Goal: Transaction & Acquisition: Book appointment/travel/reservation

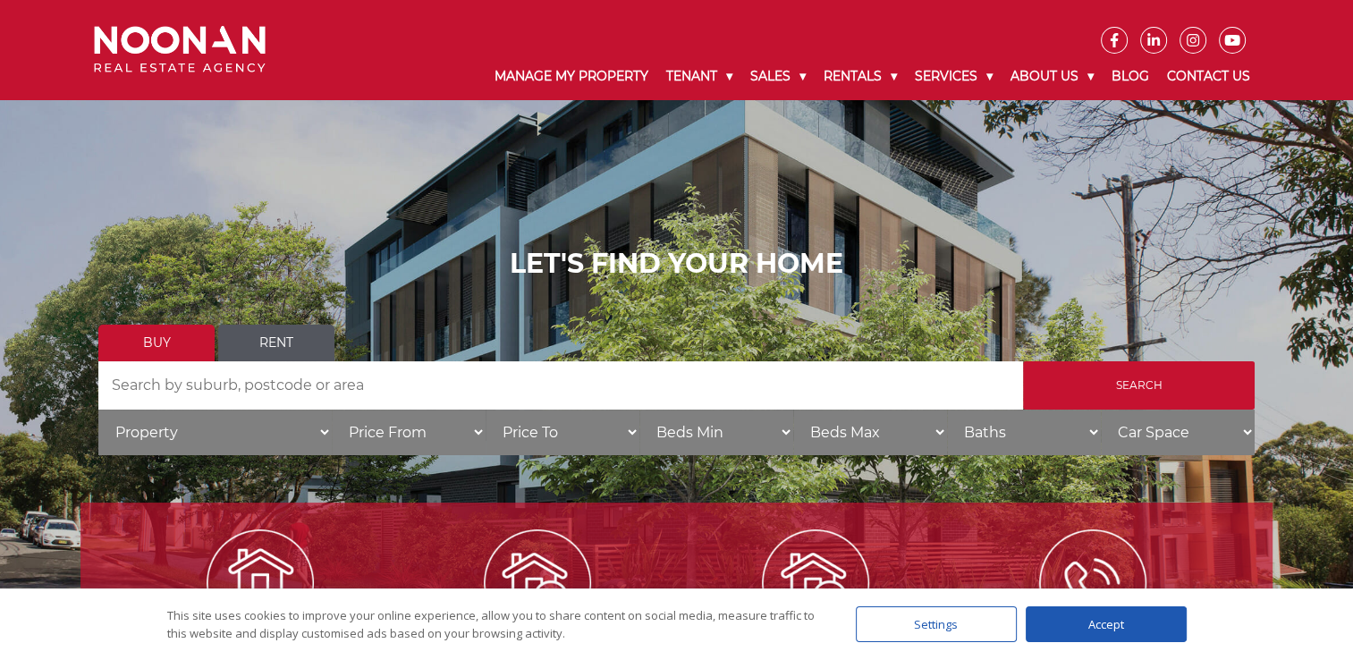
click at [274, 350] on link "Rent" at bounding box center [276, 343] width 116 height 37
click at [273, 388] on input "Search by Address" at bounding box center [560, 385] width 924 height 48
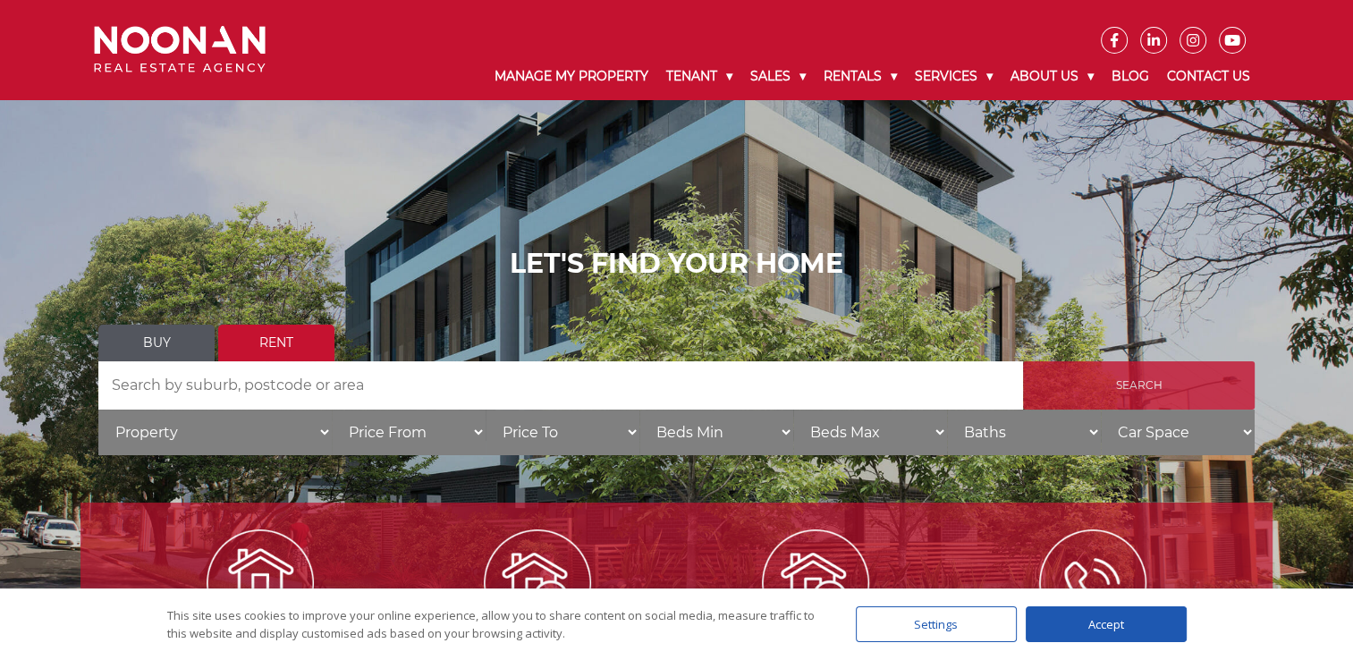
click at [1144, 387] on input "Search" at bounding box center [1139, 385] width 232 height 48
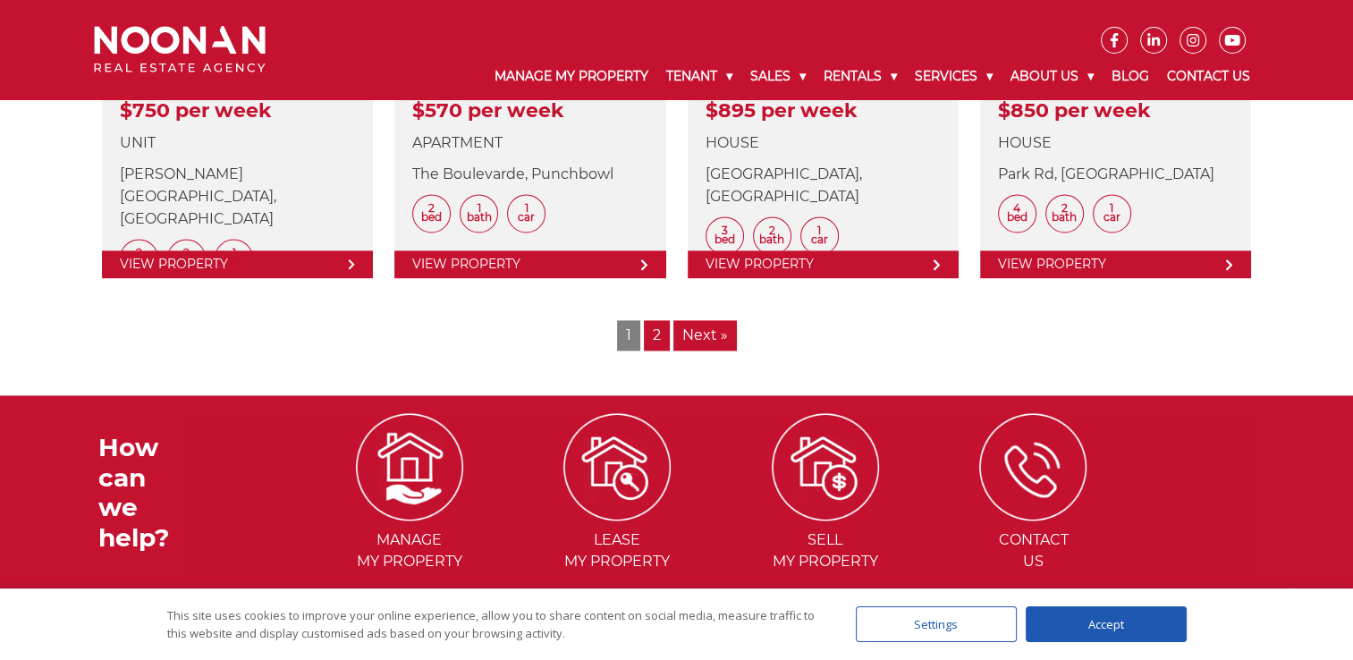
scroll to position [2503, 0]
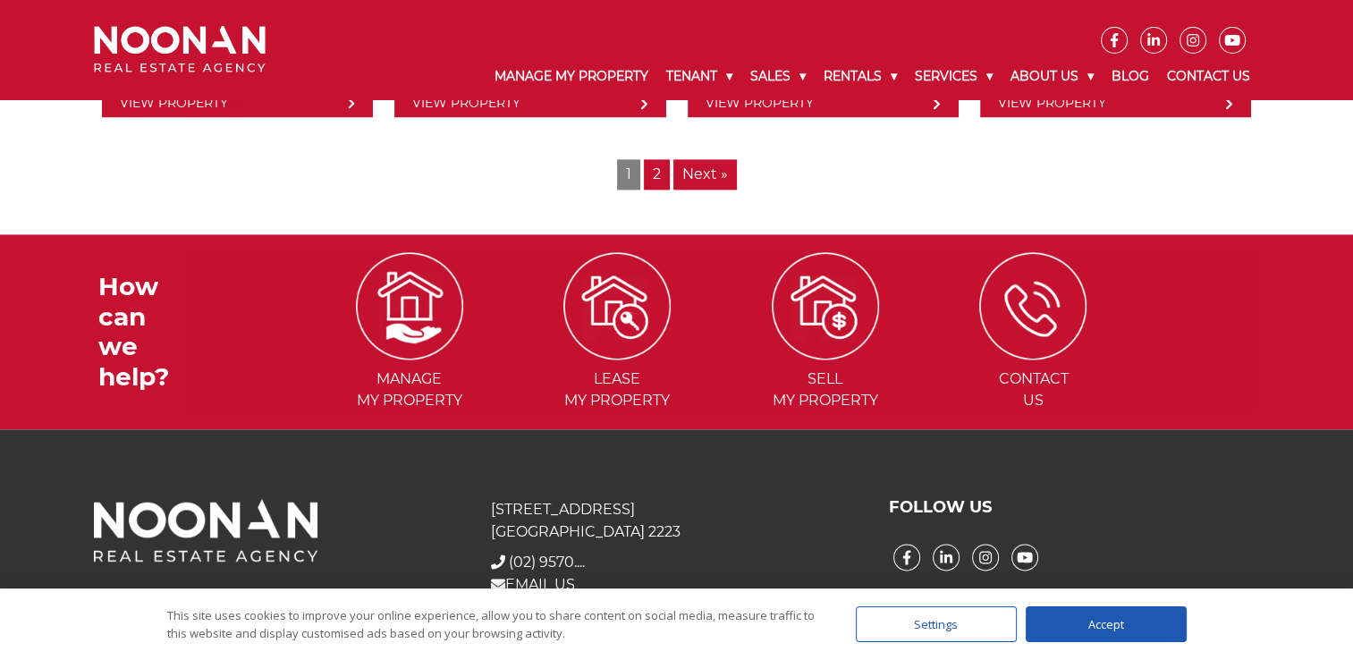
click at [654, 180] on link "2" at bounding box center [657, 174] width 26 height 30
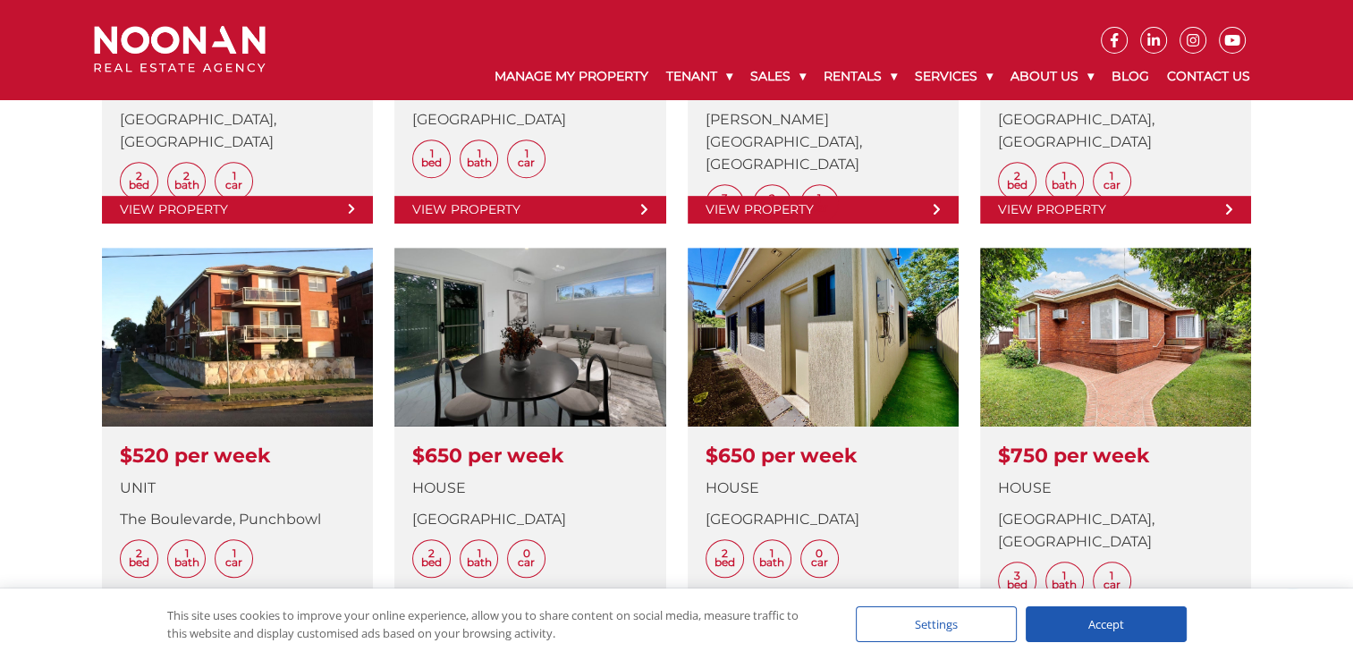
scroll to position [805, 0]
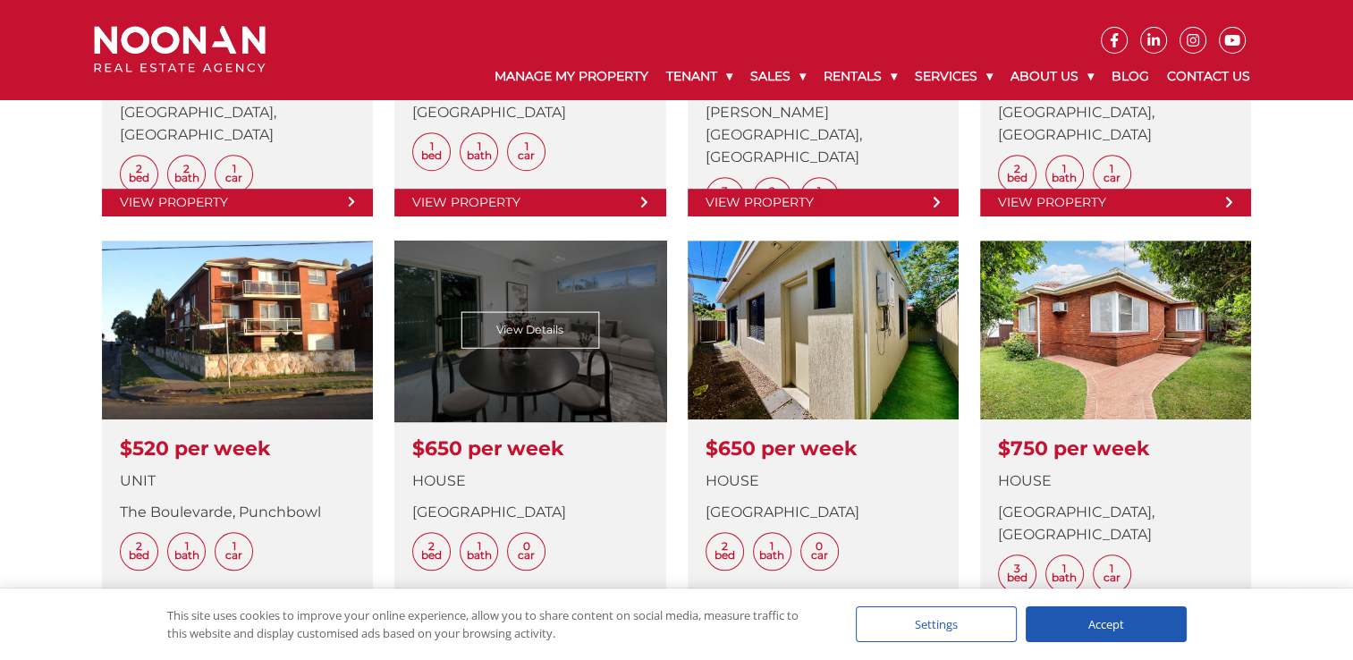
click at [544, 340] on link at bounding box center [529, 429] width 271 height 376
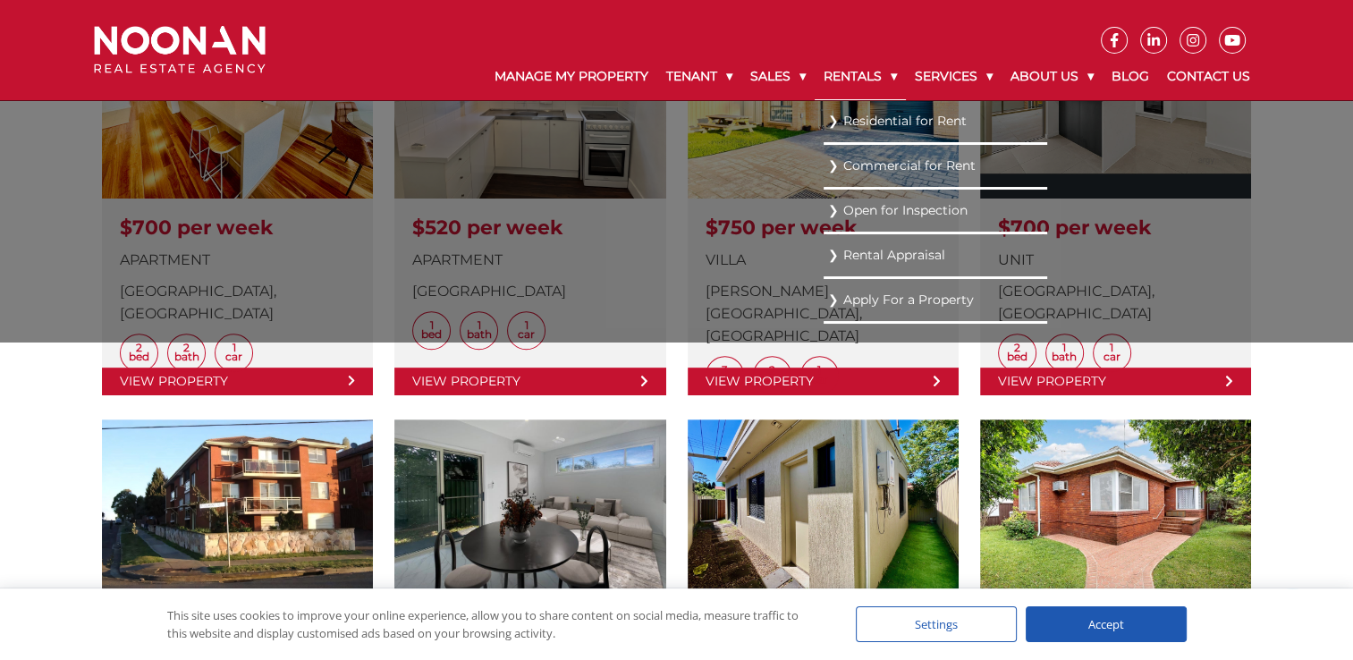
scroll to position [536, 0]
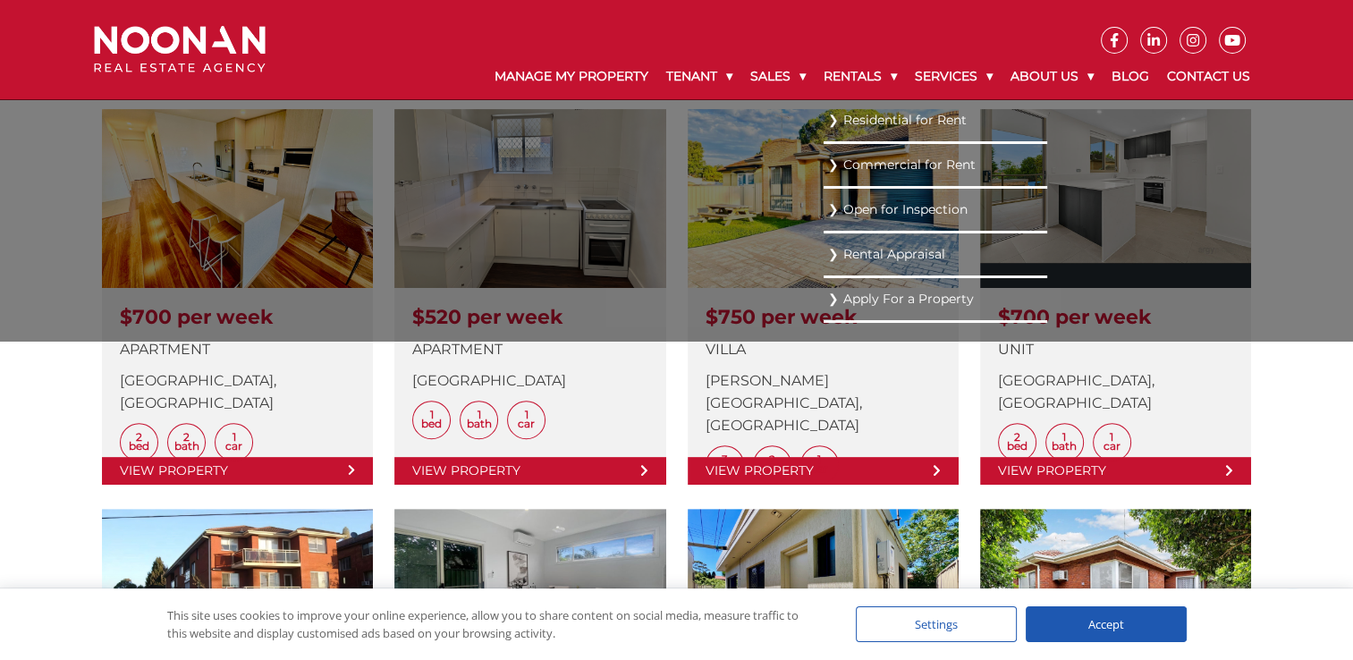
click at [880, 123] on link "Residential for Rent" at bounding box center [935, 120] width 215 height 24
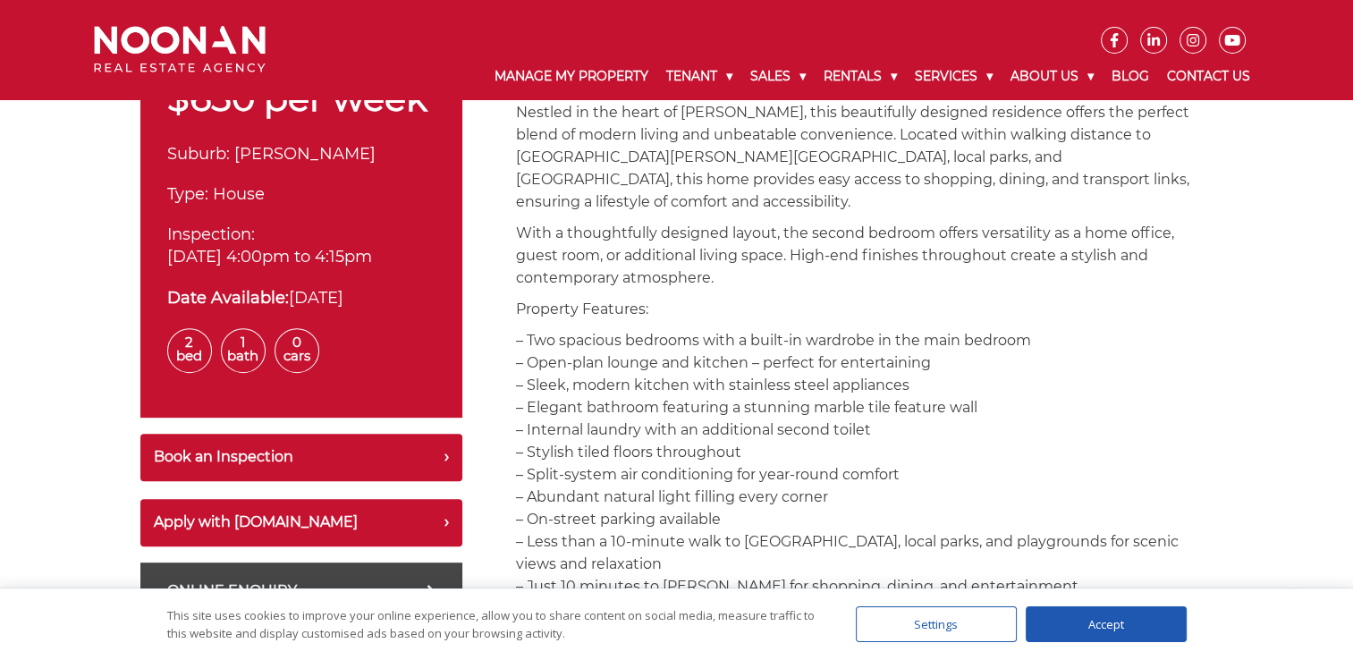
scroll to position [626, 0]
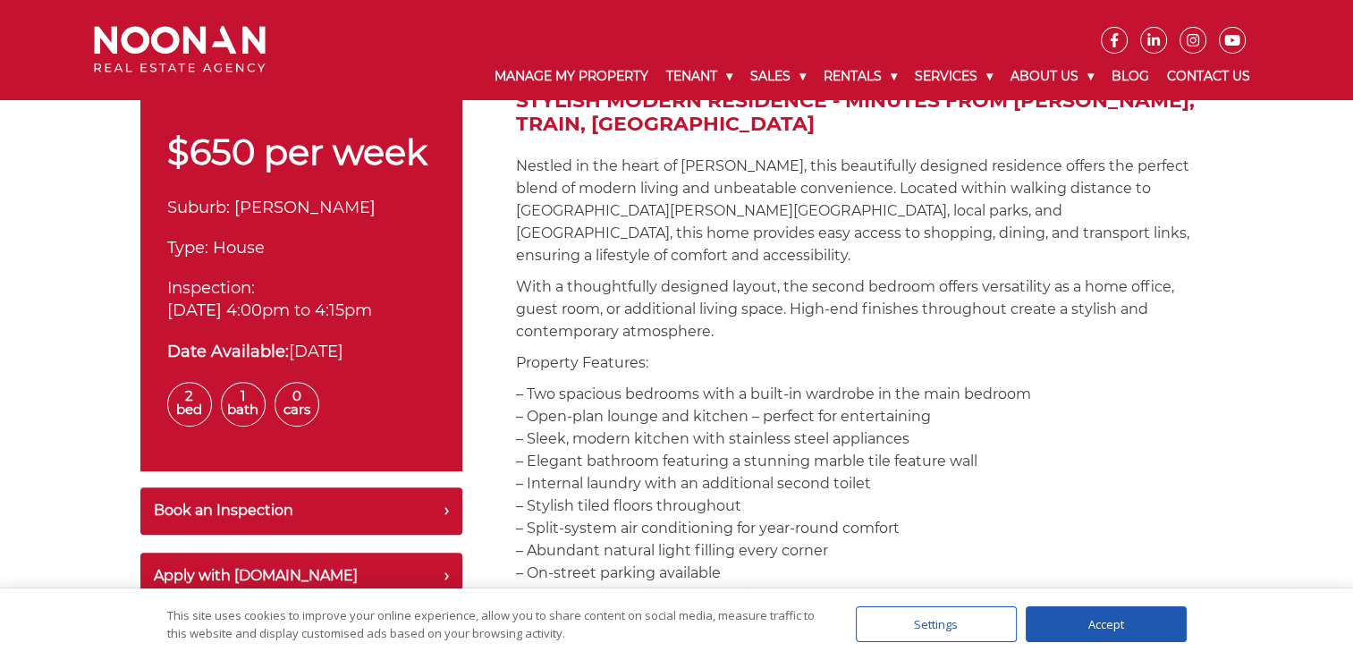
drag, startPoint x: 177, startPoint y: 317, endPoint x: 404, endPoint y: 317, distance: 227.1
click at [372, 317] on span "14-Oct-2025 4:00pm to 4:15pm" at bounding box center [269, 310] width 205 height 20
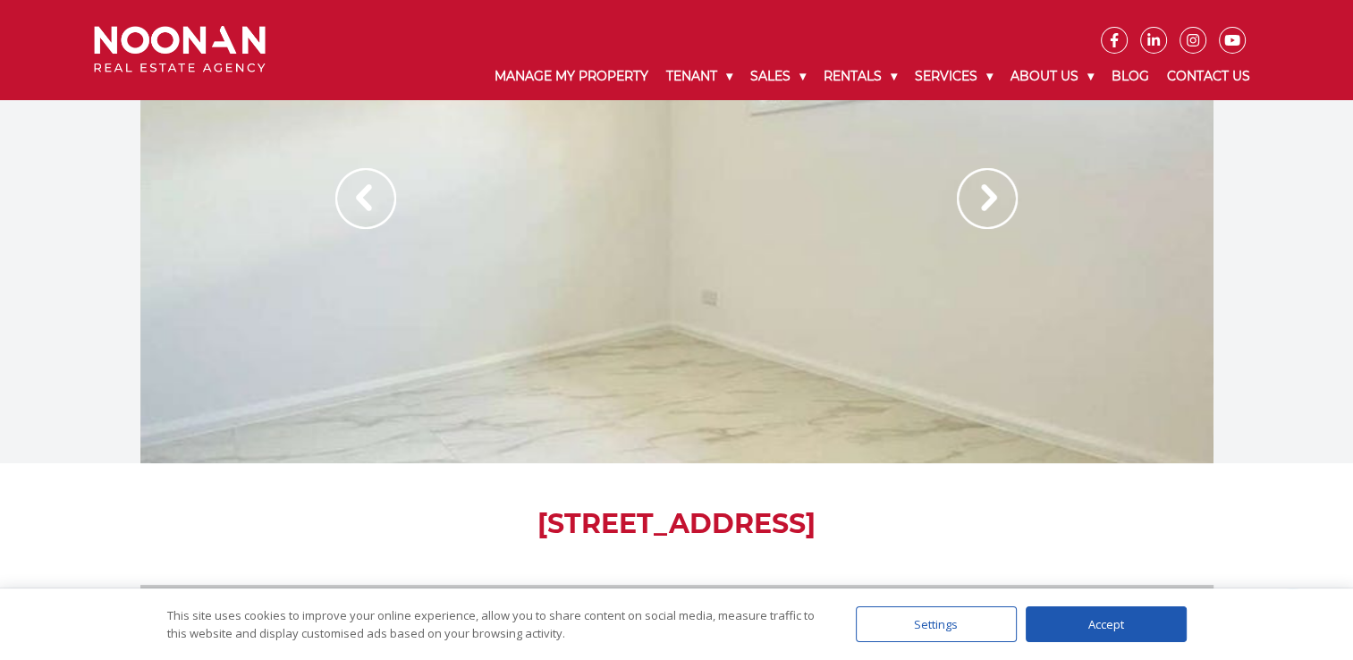
scroll to position [0, 0]
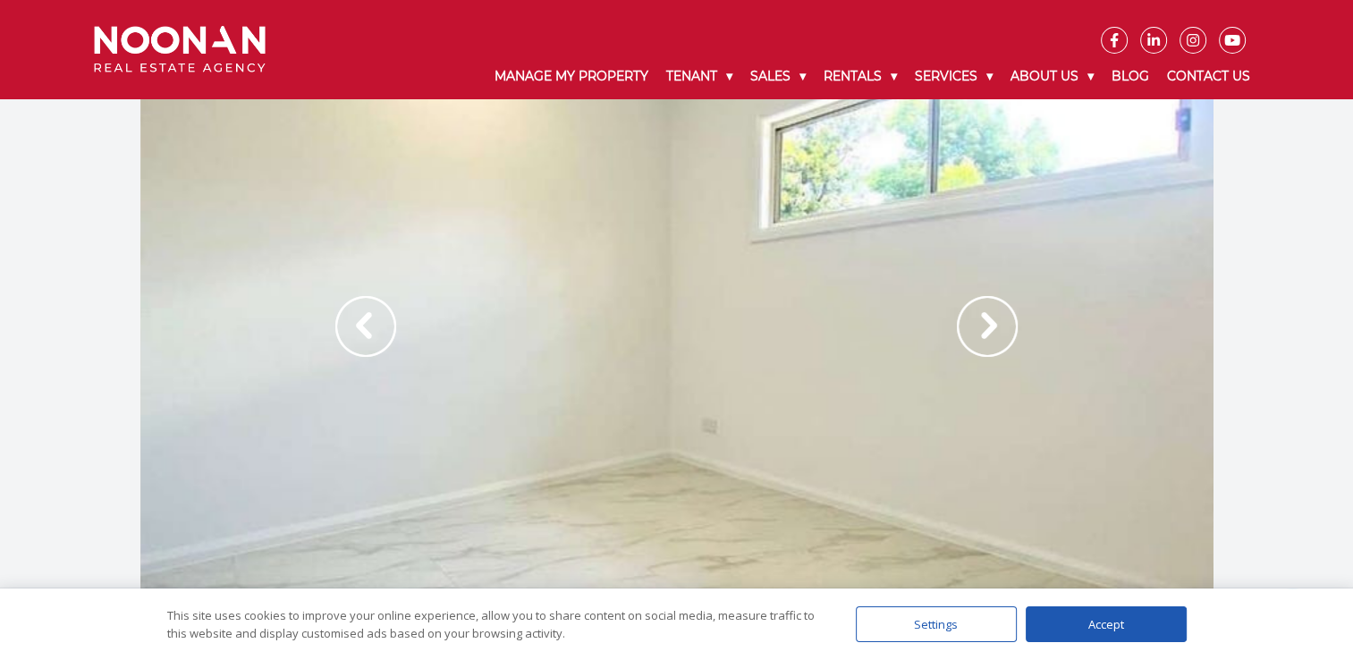
click at [946, 336] on div at bounding box center [676, 345] width 1073 height 492
click at [974, 334] on img at bounding box center [987, 326] width 61 height 61
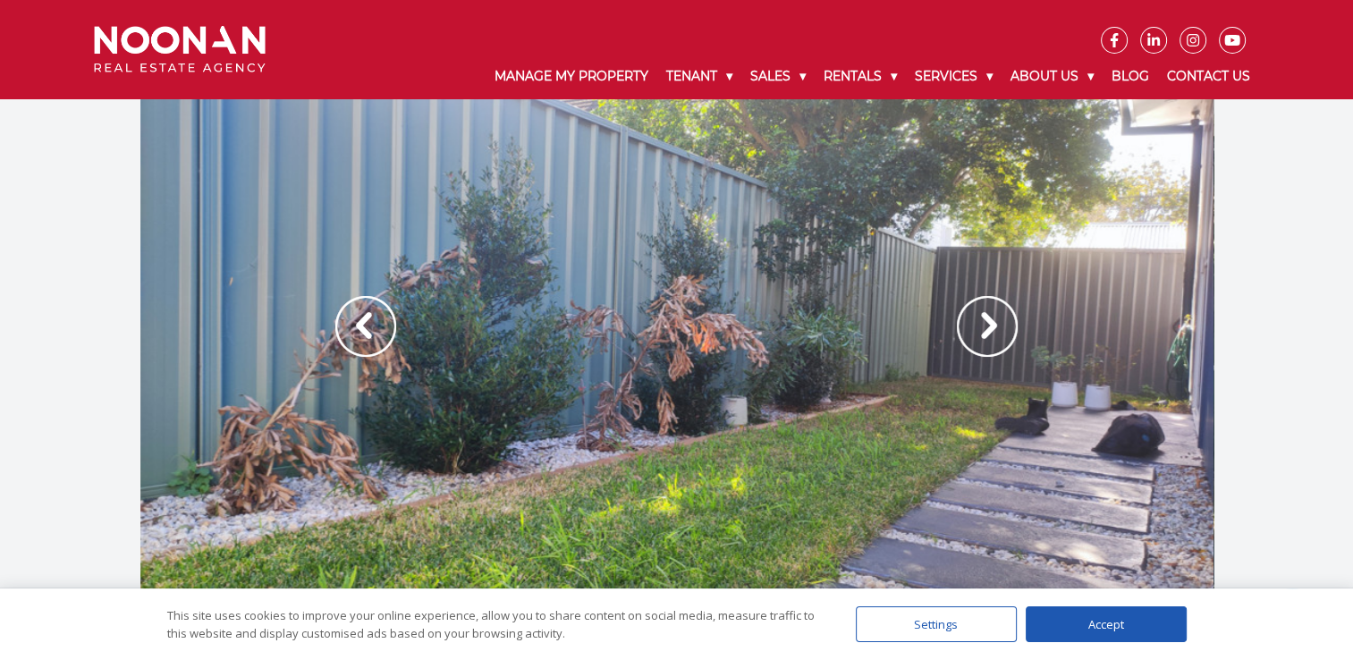
click at [974, 334] on img at bounding box center [987, 326] width 61 height 61
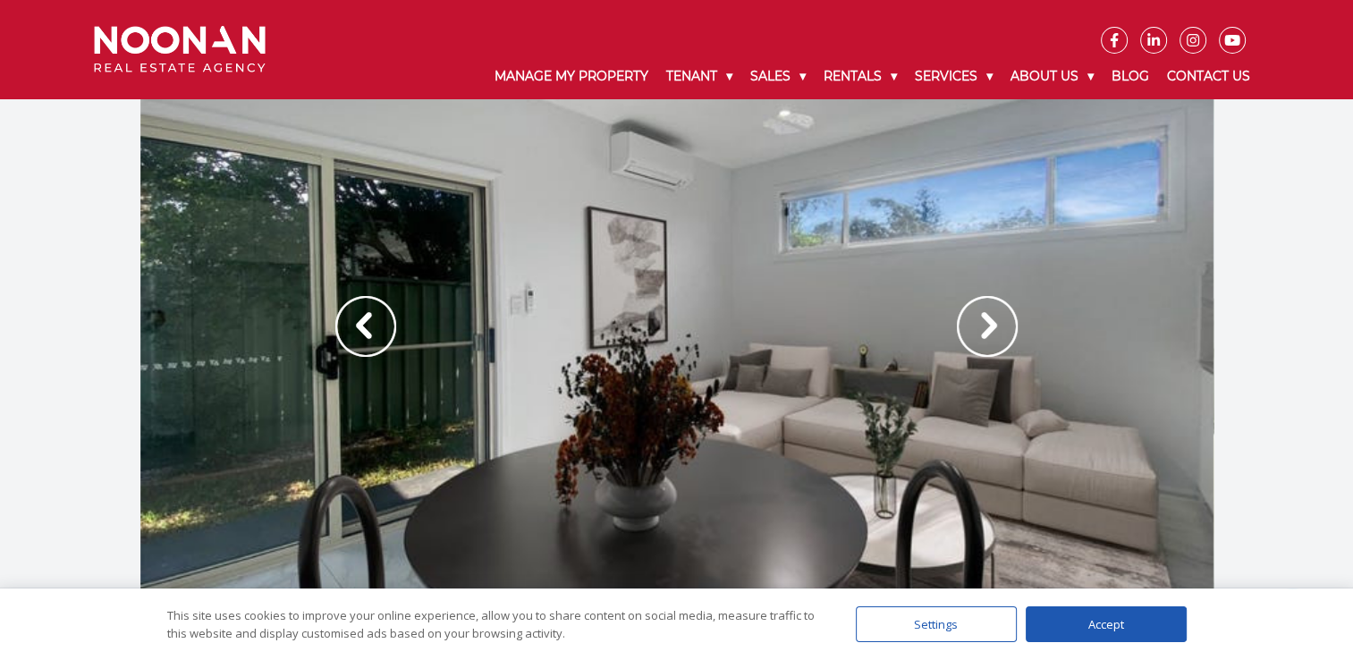
click at [974, 334] on img at bounding box center [987, 326] width 61 height 61
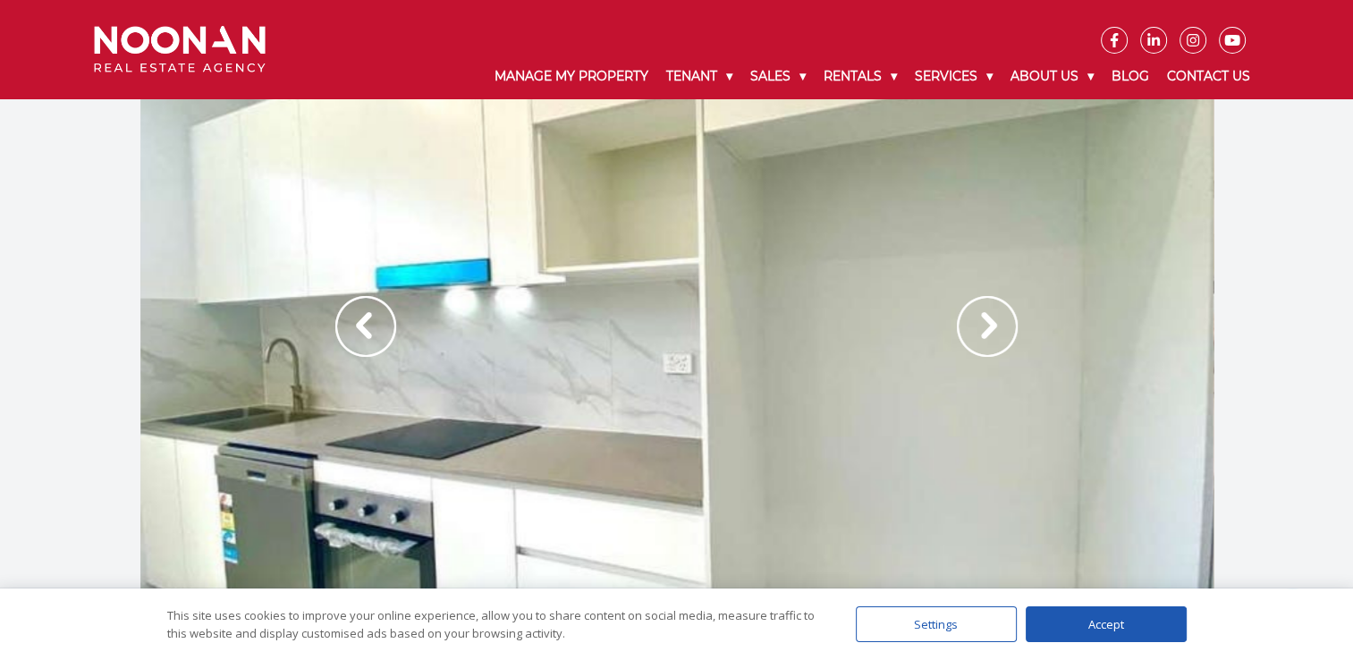
click at [974, 334] on img at bounding box center [987, 326] width 61 height 61
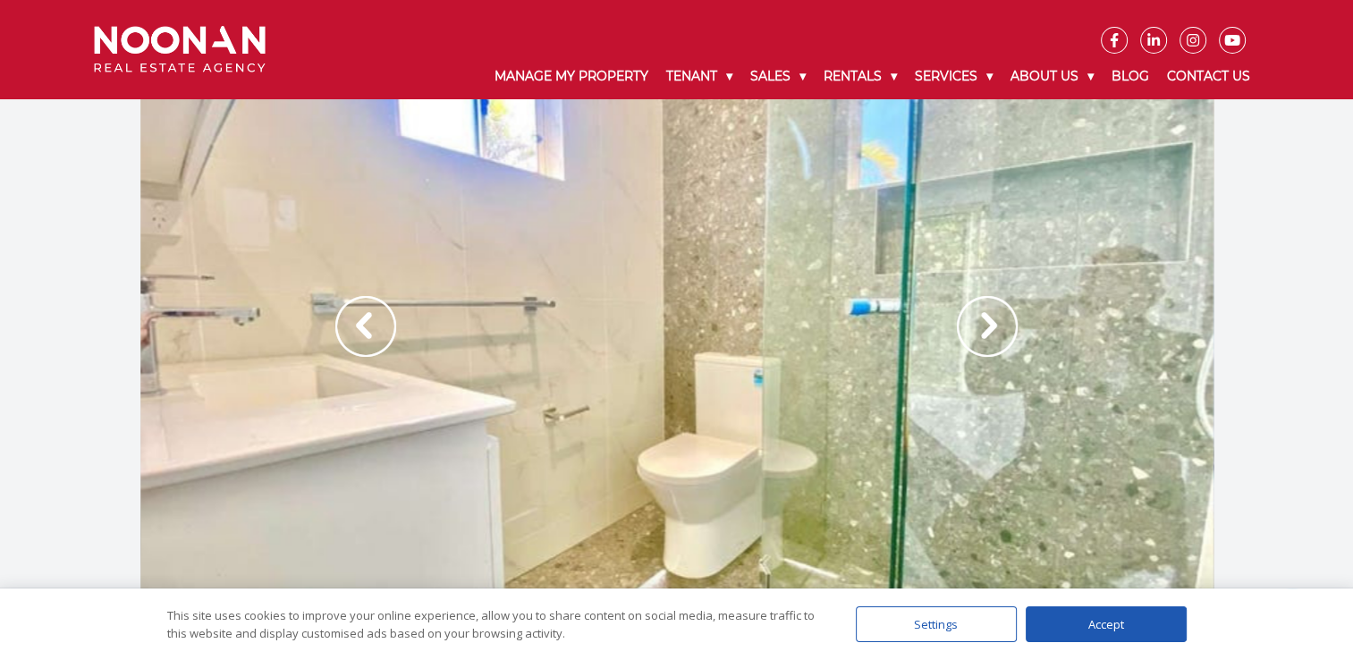
click at [974, 334] on img at bounding box center [987, 326] width 61 height 61
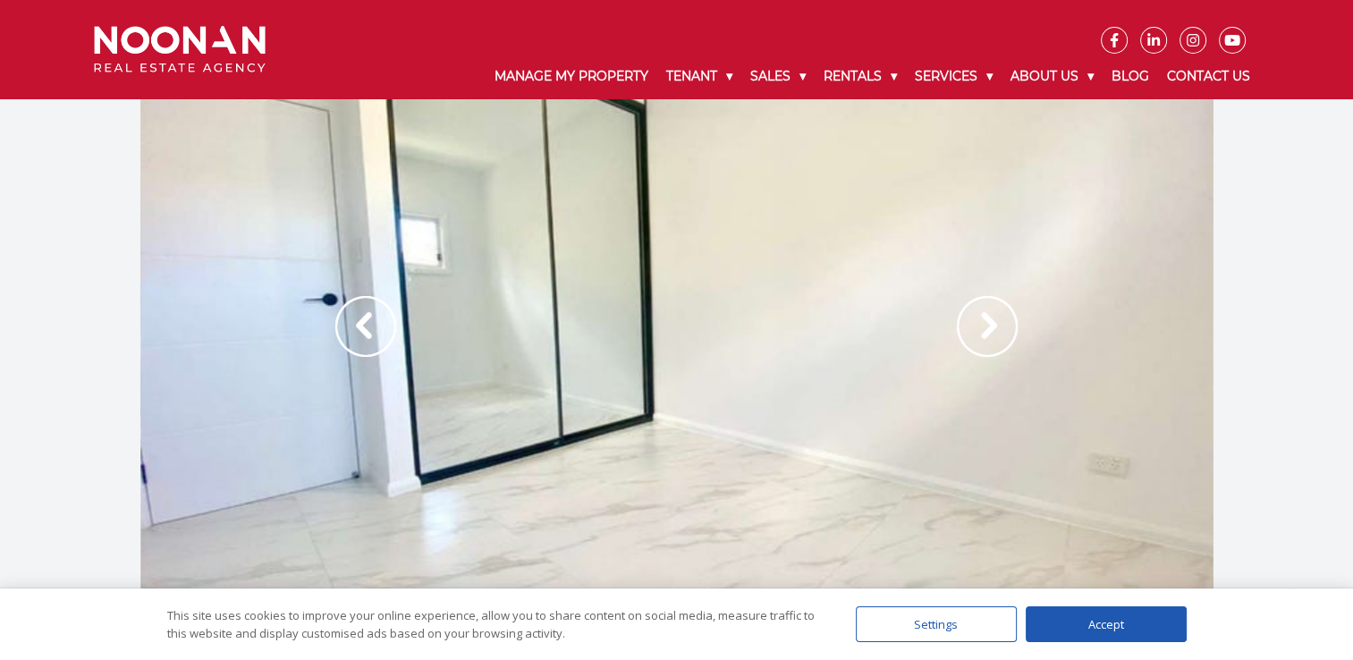
click at [974, 334] on img at bounding box center [987, 326] width 61 height 61
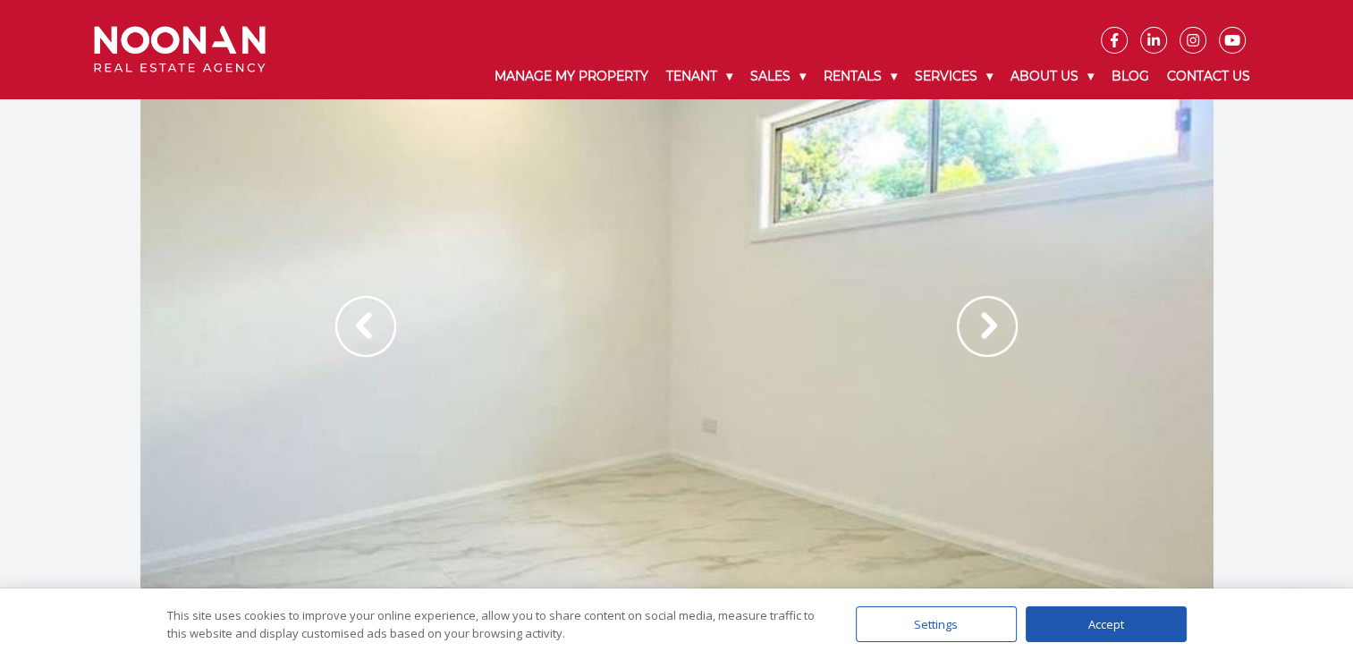
click at [974, 334] on img at bounding box center [987, 326] width 61 height 61
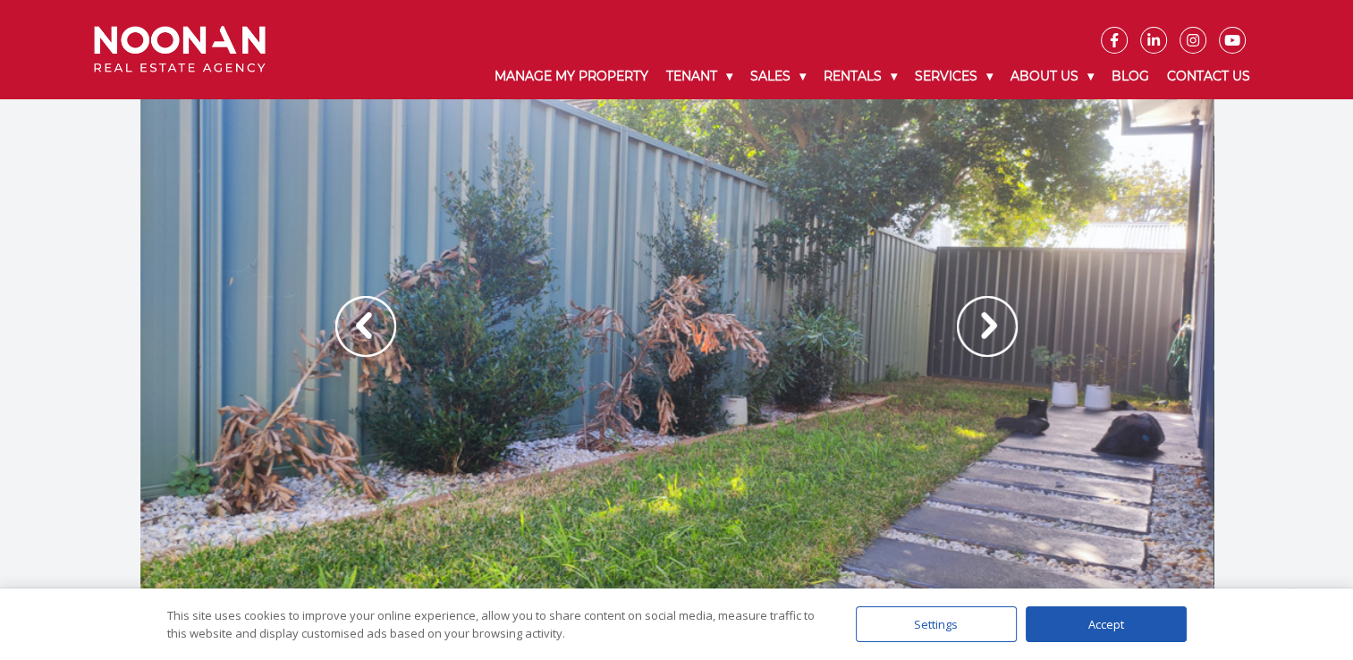
click at [976, 334] on img at bounding box center [987, 326] width 61 height 61
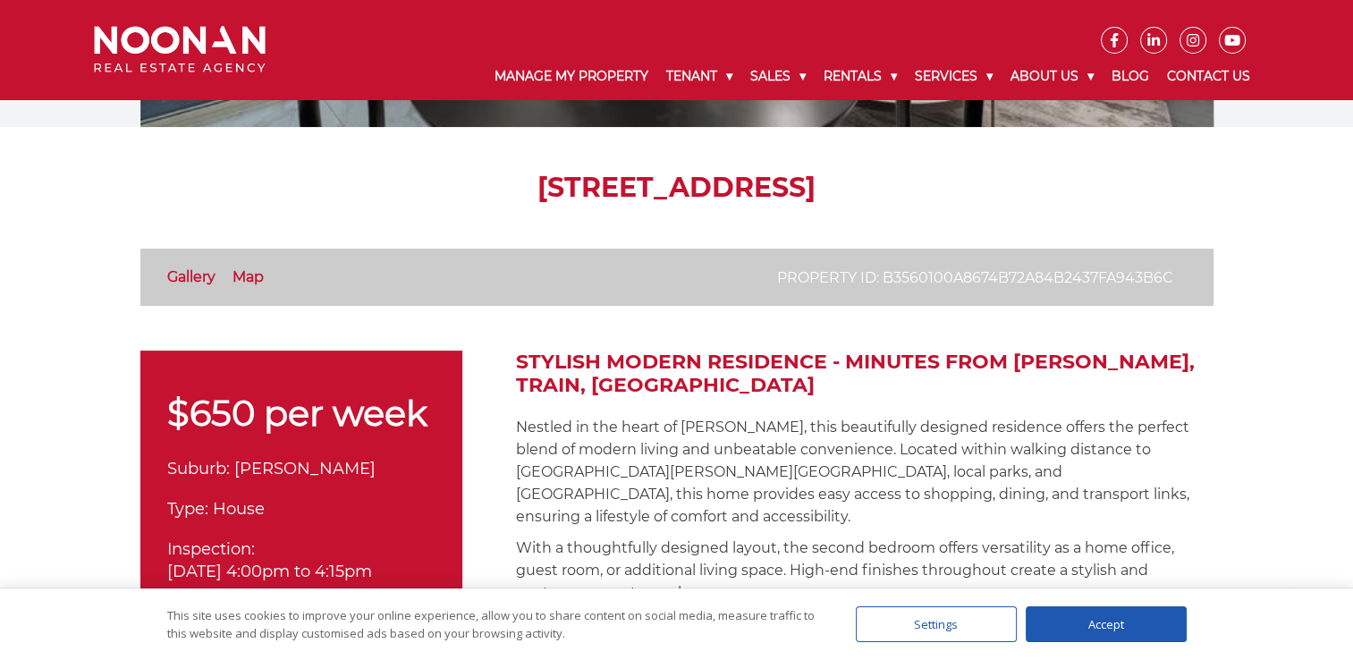
scroll to position [179, 0]
